Goal: Information Seeking & Learning: Learn about a topic

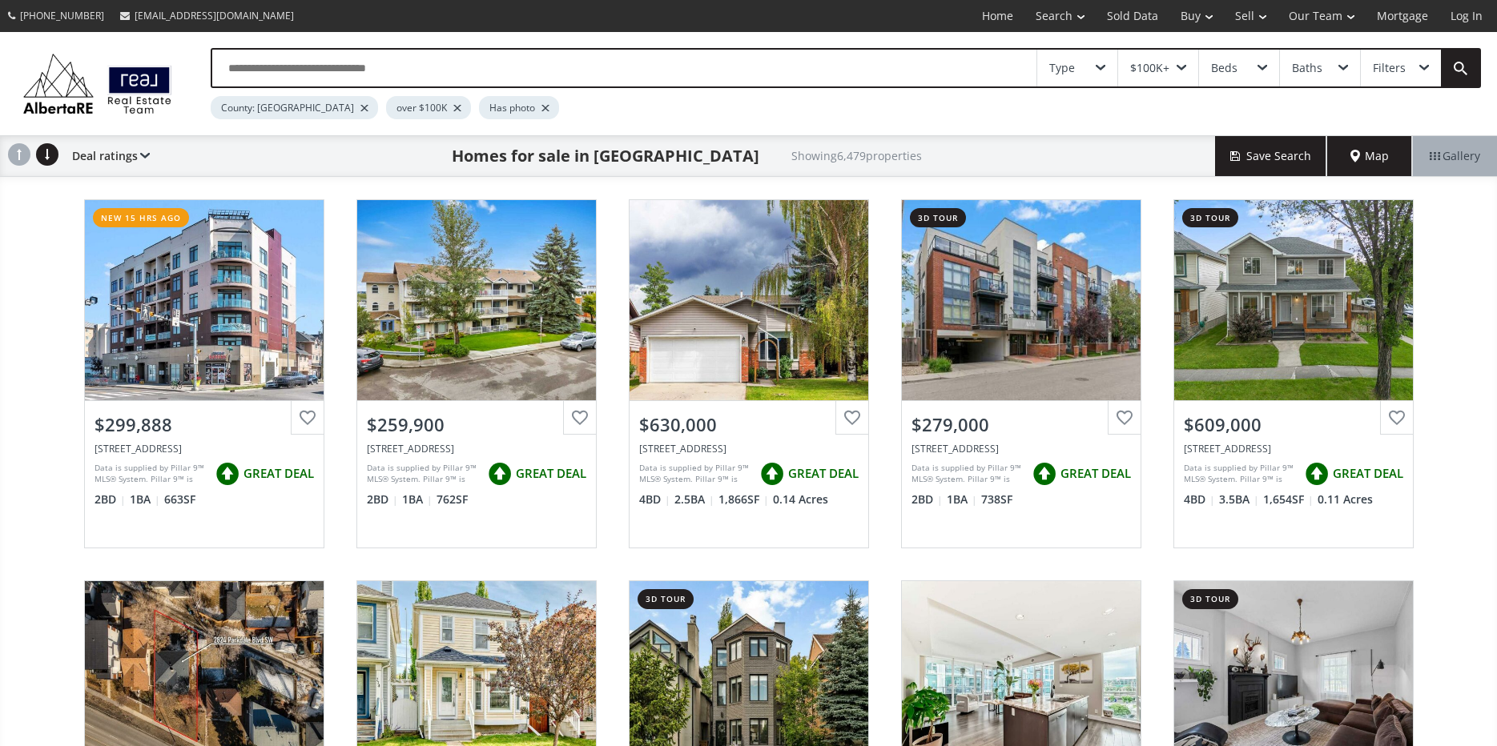
click at [1373, 153] on span "Map" at bounding box center [1369, 156] width 38 height 16
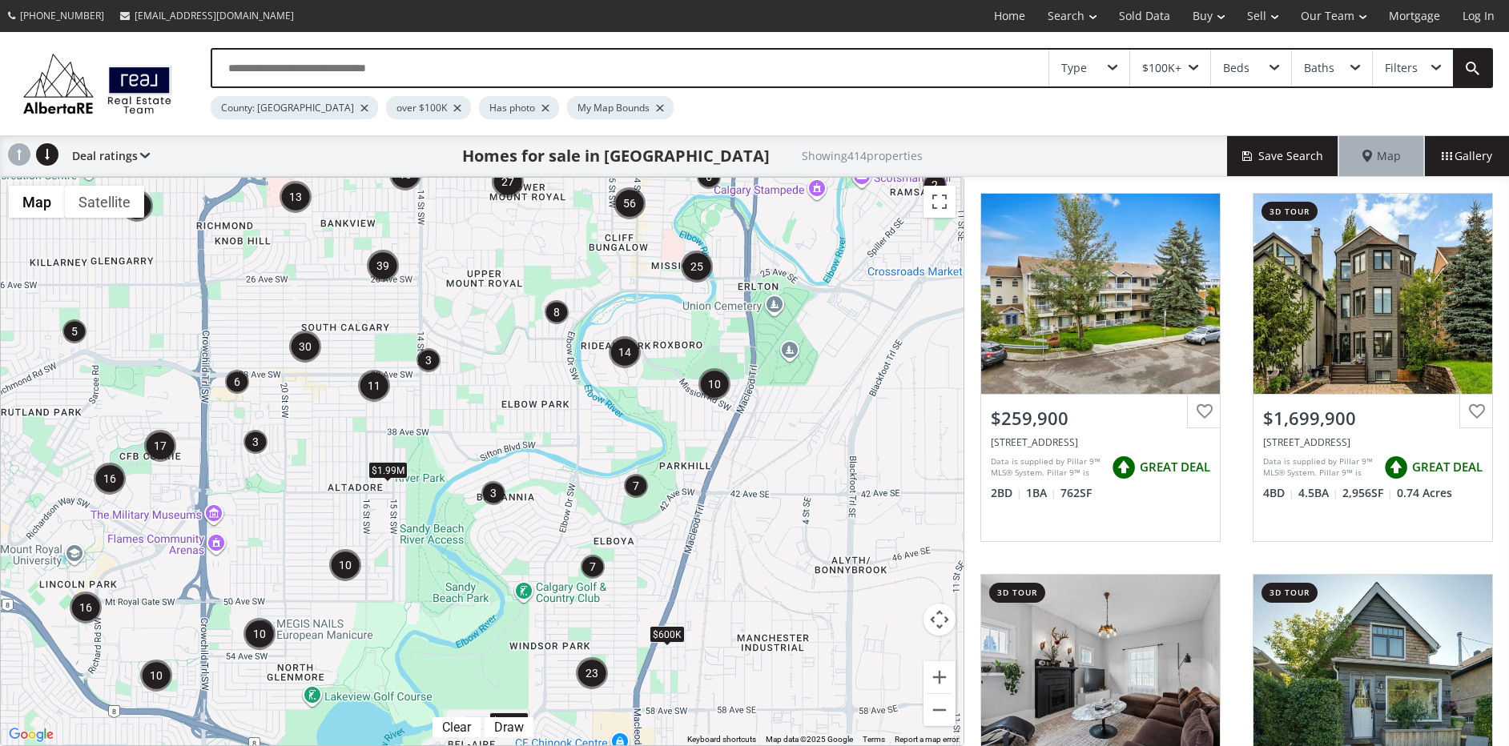
drag, startPoint x: 274, startPoint y: 503, endPoint x: 355, endPoint y: 494, distance: 81.4
click at [355, 494] on div "To navigate, press the arrow keys. $1.99M $5.98M $600K" at bounding box center [482, 462] width 963 height 568
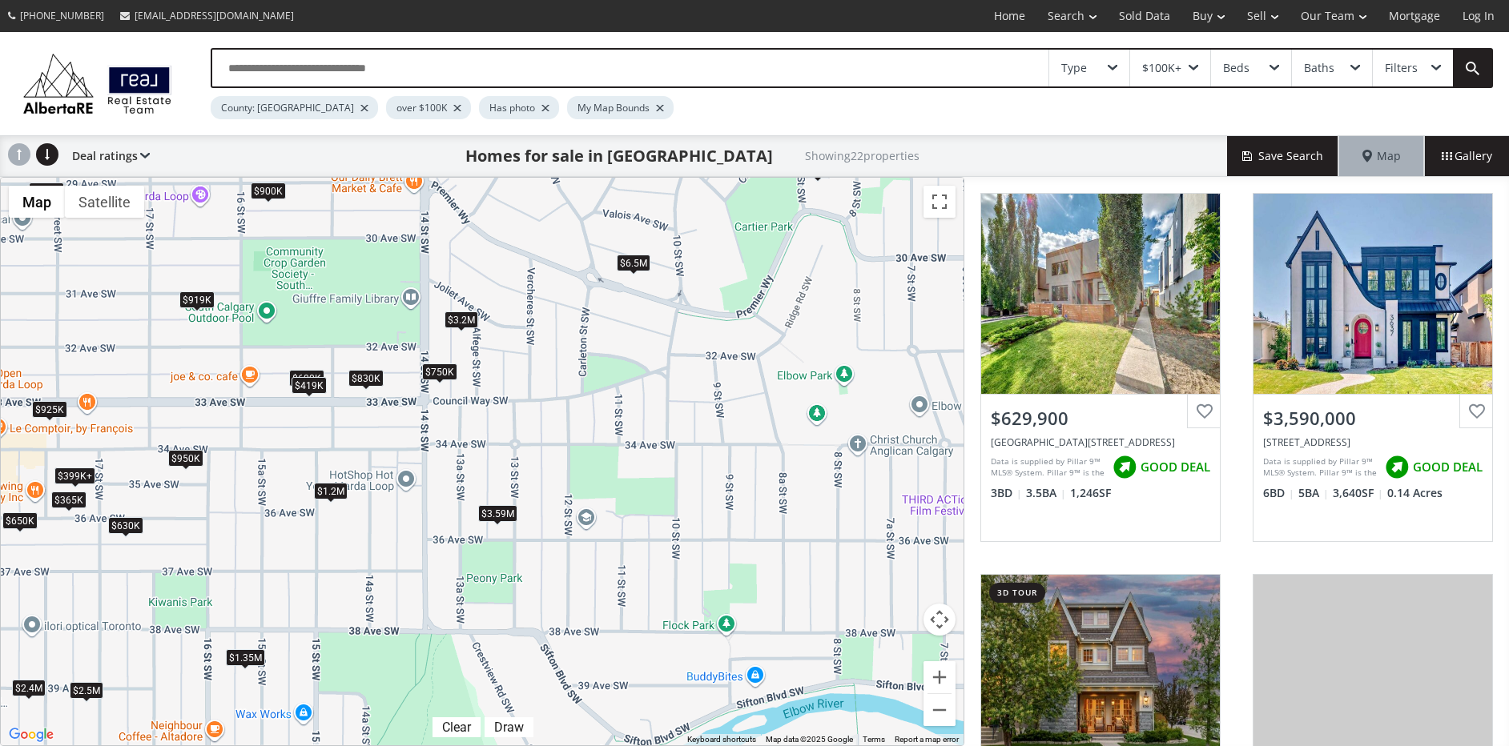
click at [446, 373] on div "$750K" at bounding box center [439, 371] width 35 height 17
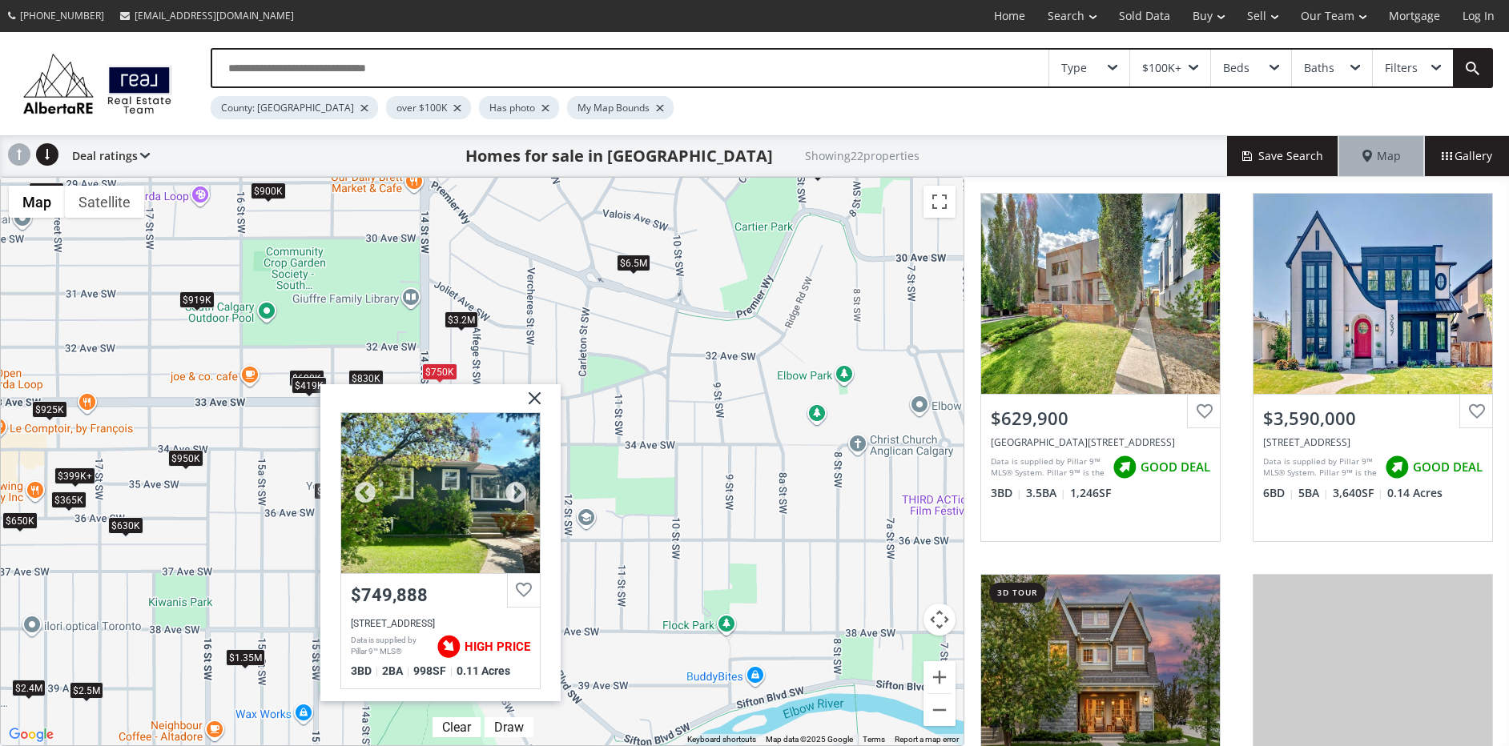
click at [403, 624] on div "[STREET_ADDRESS]" at bounding box center [440, 622] width 179 height 11
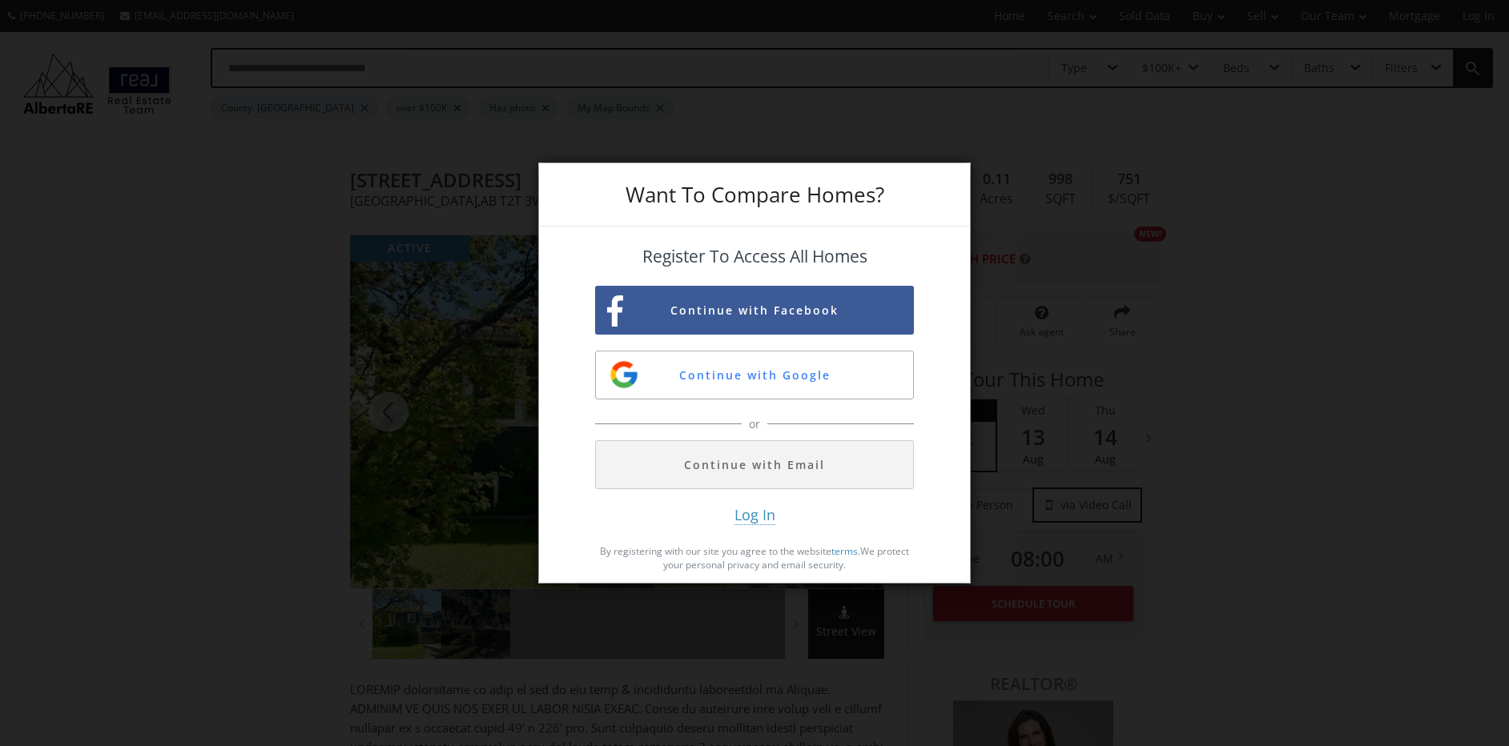
click at [252, 412] on div "Want To Compare Homes? Register To Access All Homes Continue with Facebook Cont…" at bounding box center [754, 373] width 1509 height 746
click at [870, 194] on h3 "Want To Compare Homes?" at bounding box center [754, 194] width 319 height 21
click at [806, 567] on p "By registering with our site you agree to the website terms . We protect your p…" at bounding box center [754, 558] width 319 height 27
click at [288, 414] on div "Want To Compare Homes? Register To Access All Homes Continue with Facebook Cont…" at bounding box center [754, 373] width 1509 height 746
click at [380, 408] on div "Want To Compare Homes? Register To Access All Homes Continue with Facebook Cont…" at bounding box center [754, 373] width 1509 height 746
